Goal: Task Accomplishment & Management: Manage account settings

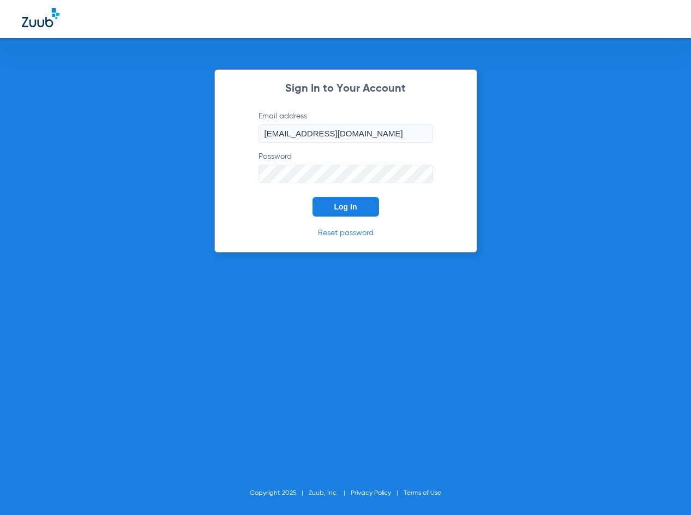
click at [336, 220] on div "Sign In to Your Account Email address [EMAIL_ADDRESS][DOMAIN_NAME] Password Log…" at bounding box center [345, 160] width 263 height 183
click at [341, 209] on span "Log In" at bounding box center [345, 206] width 23 height 9
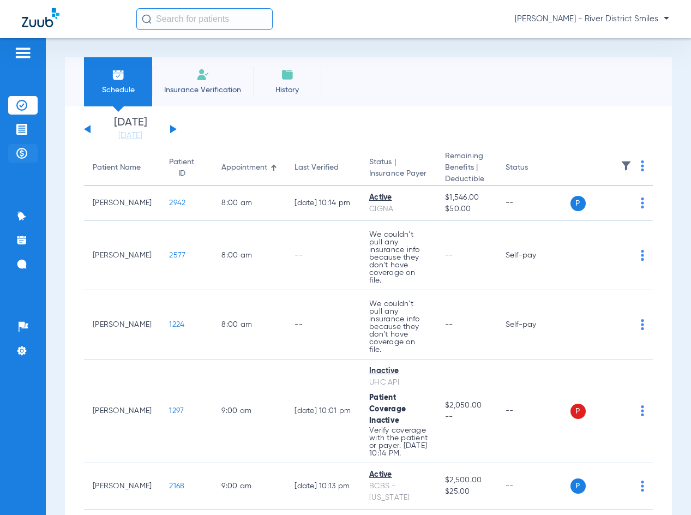
click at [29, 157] on li "Payments & A/R" at bounding box center [22, 153] width 29 height 19
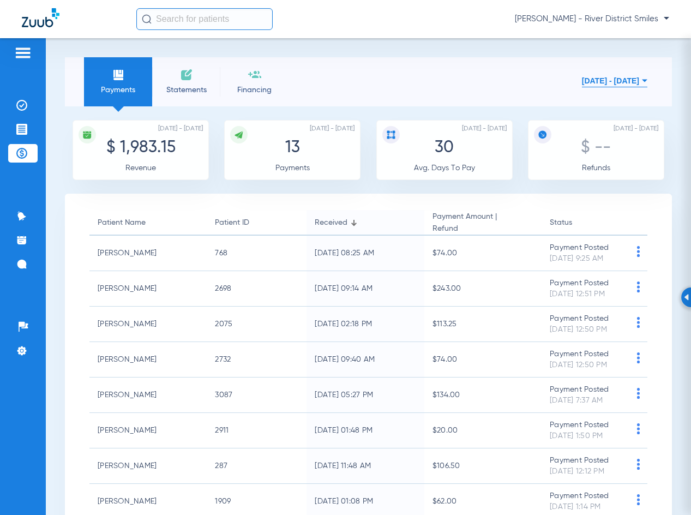
click at [187, 87] on span "Statements" at bounding box center [186, 90] width 52 height 11
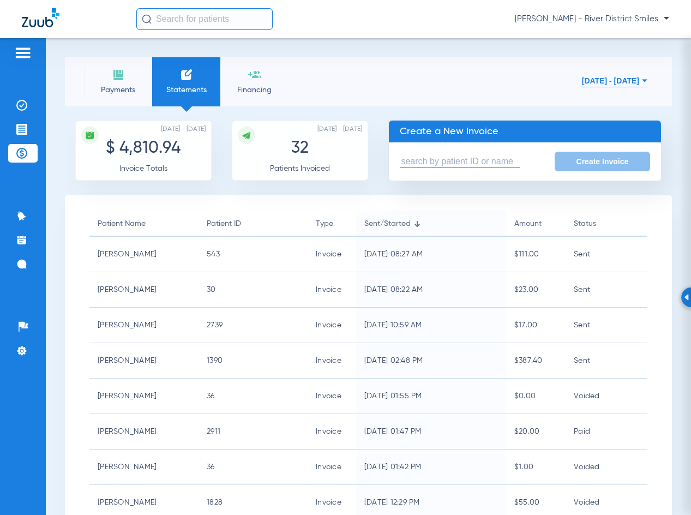
click at [505, 159] on input "text" at bounding box center [460, 161] width 120 height 11
click at [498, 156] on input "text" at bounding box center [460, 161] width 120 height 11
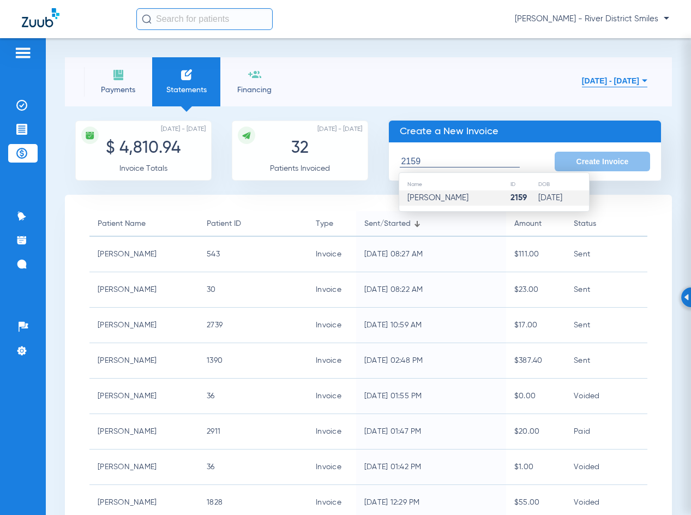
click at [510, 204] on td "2159" at bounding box center [524, 197] width 28 height 15
type input "[PERSON_NAME]"
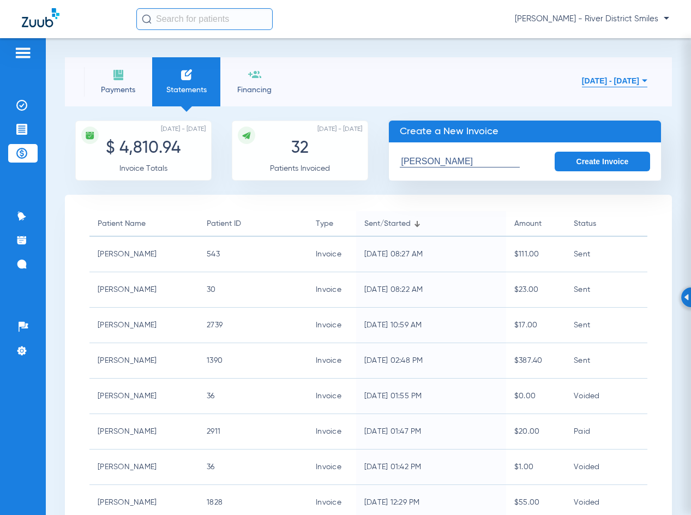
click at [606, 161] on button "Create Invoice" at bounding box center [603, 162] width 96 height 20
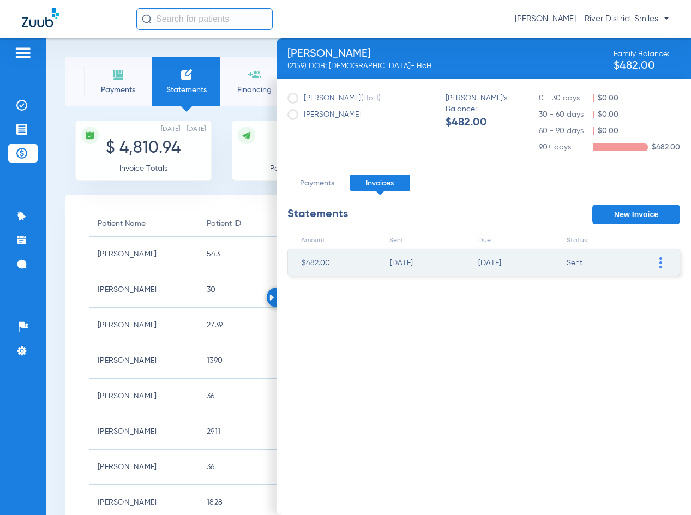
click at [661, 264] on img at bounding box center [660, 262] width 3 height 11
click at [623, 340] on li "Mark invoice PAID" at bounding box center [604, 343] width 123 height 16
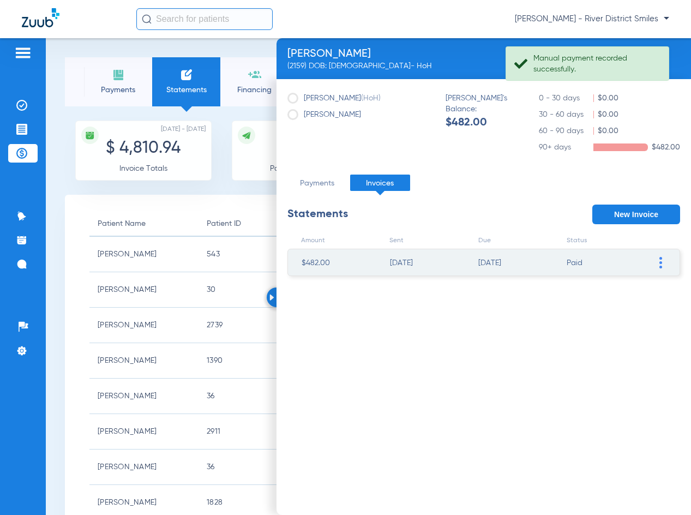
click at [274, 300] on div at bounding box center [277, 297] width 20 height 20
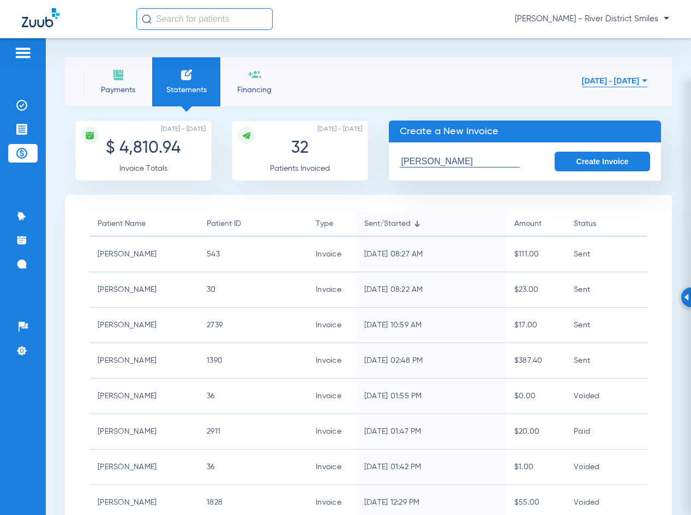
click at [96, 82] on li "Payments" at bounding box center [118, 81] width 68 height 49
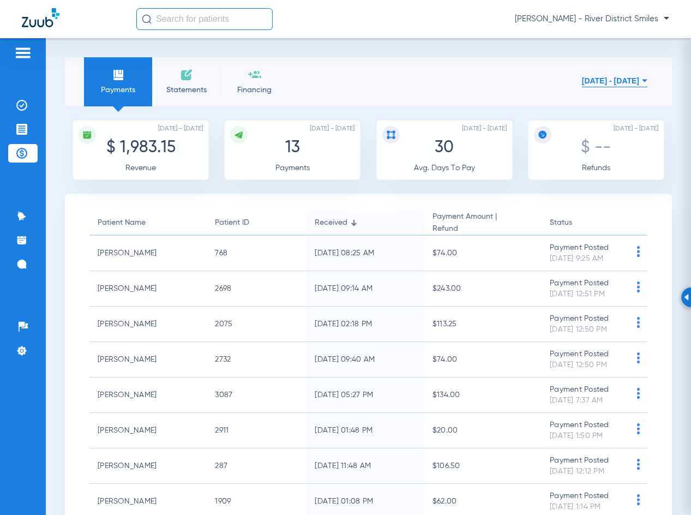
click at [197, 86] on span "Statements" at bounding box center [186, 90] width 52 height 11
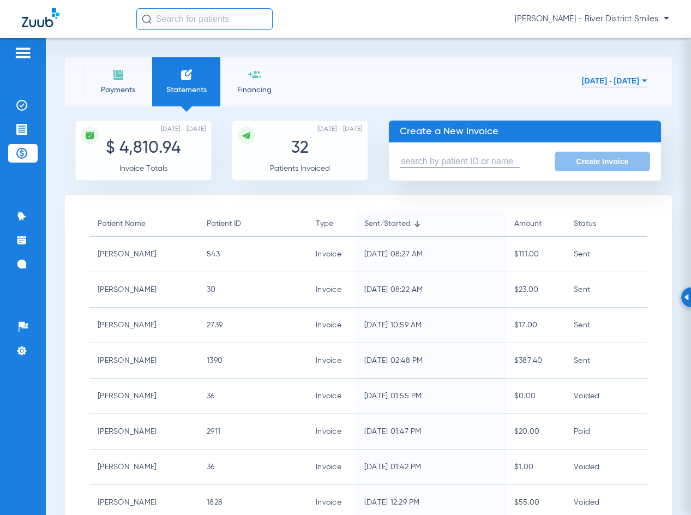
click at [480, 158] on input "text" at bounding box center [460, 161] width 120 height 11
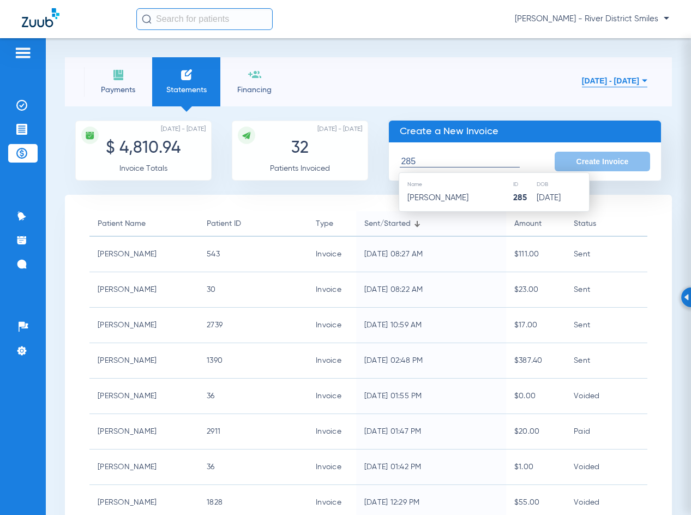
click at [447, 202] on td "[PERSON_NAME]" at bounding box center [455, 197] width 113 height 15
type input "[PERSON_NAME]"
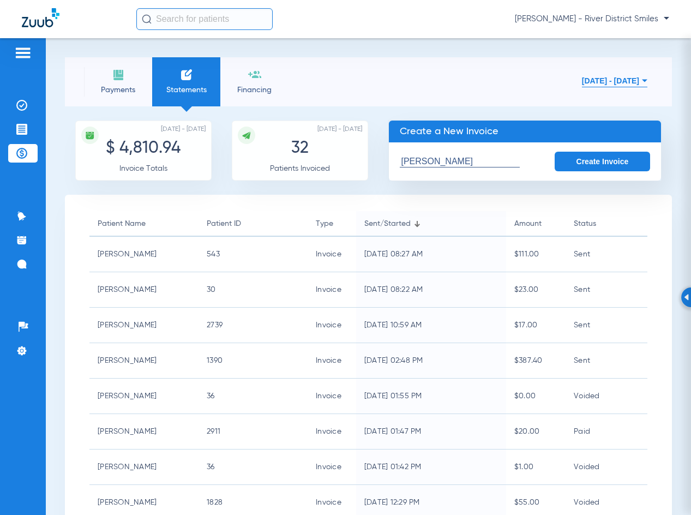
click at [580, 167] on button "Create Invoice" at bounding box center [603, 162] width 96 height 20
